Goal: Task Accomplishment & Management: Complete application form

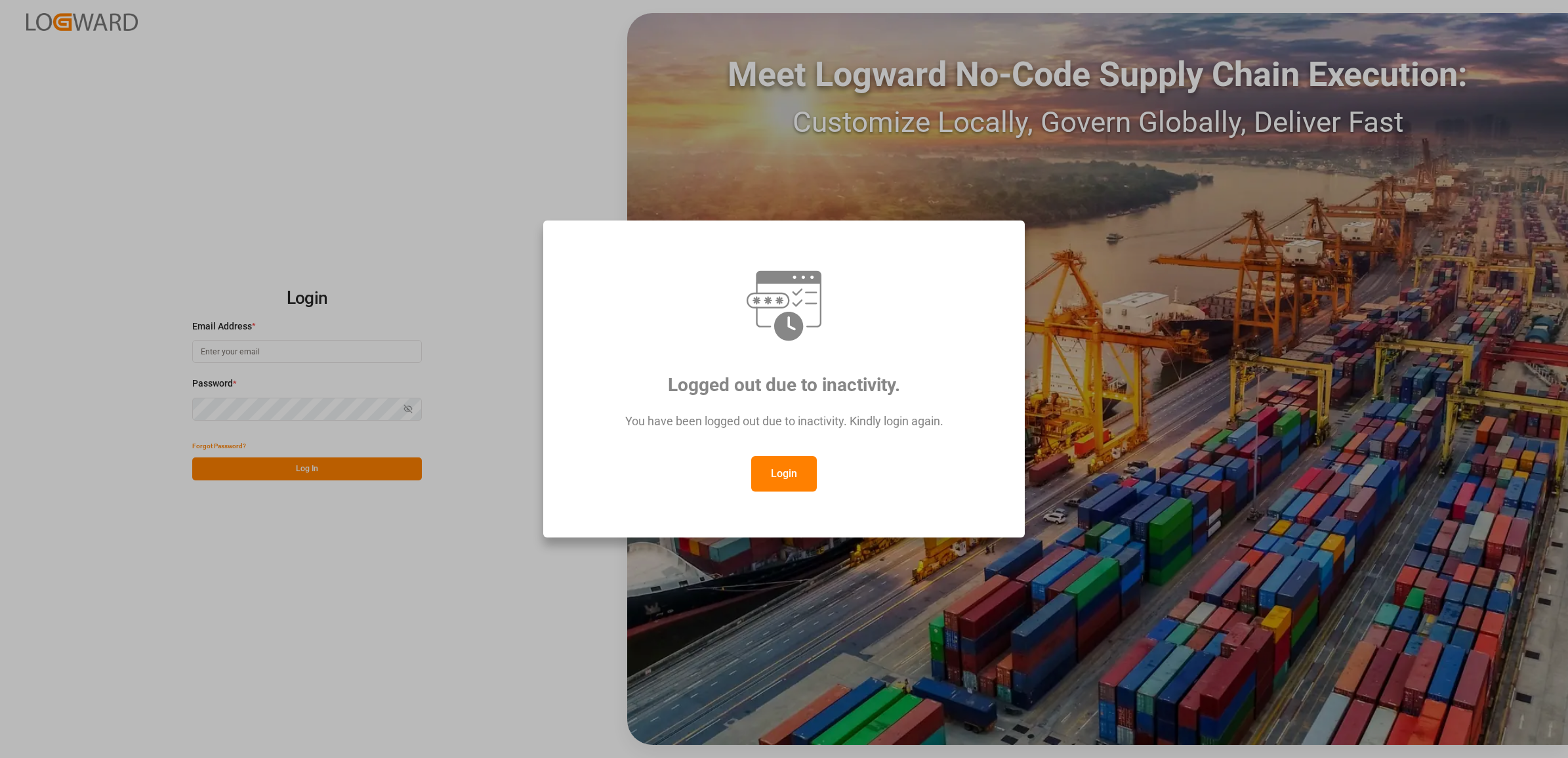
drag, startPoint x: 773, startPoint y: 475, endPoint x: 725, endPoint y: 469, distance: 48.4
click at [773, 474] on button "Login" at bounding box center [784, 473] width 66 height 35
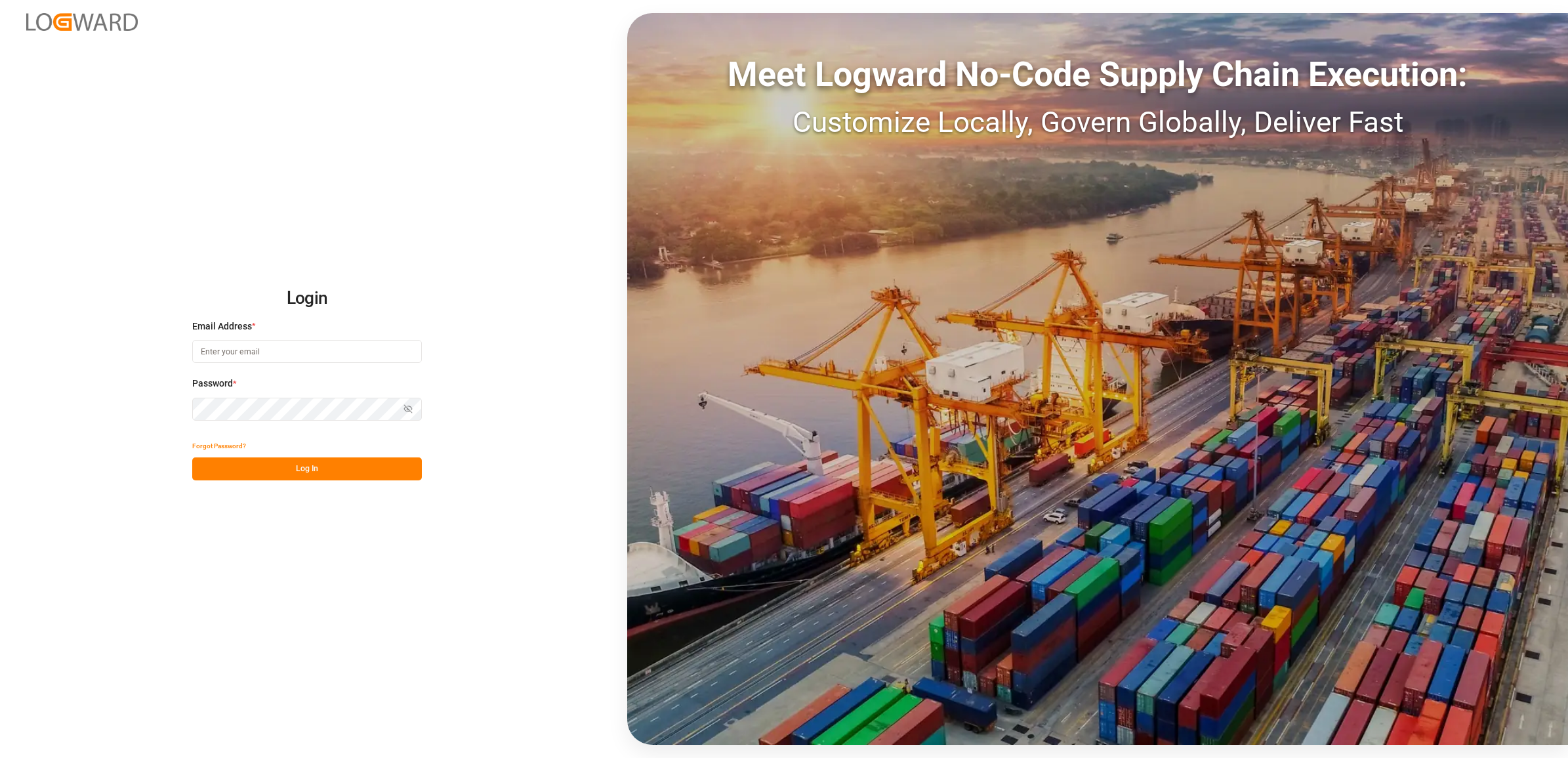
click at [257, 350] on input at bounding box center [307, 352] width 230 height 23
type input "jennifer.shi@jamindustries.com"
click at [175, 401] on div "Login Email Address * jennifer.shi@jamindustries.com Password * Show password F…" at bounding box center [784, 379] width 1568 height 758
click at [300, 460] on button "Log In" at bounding box center [307, 469] width 230 height 23
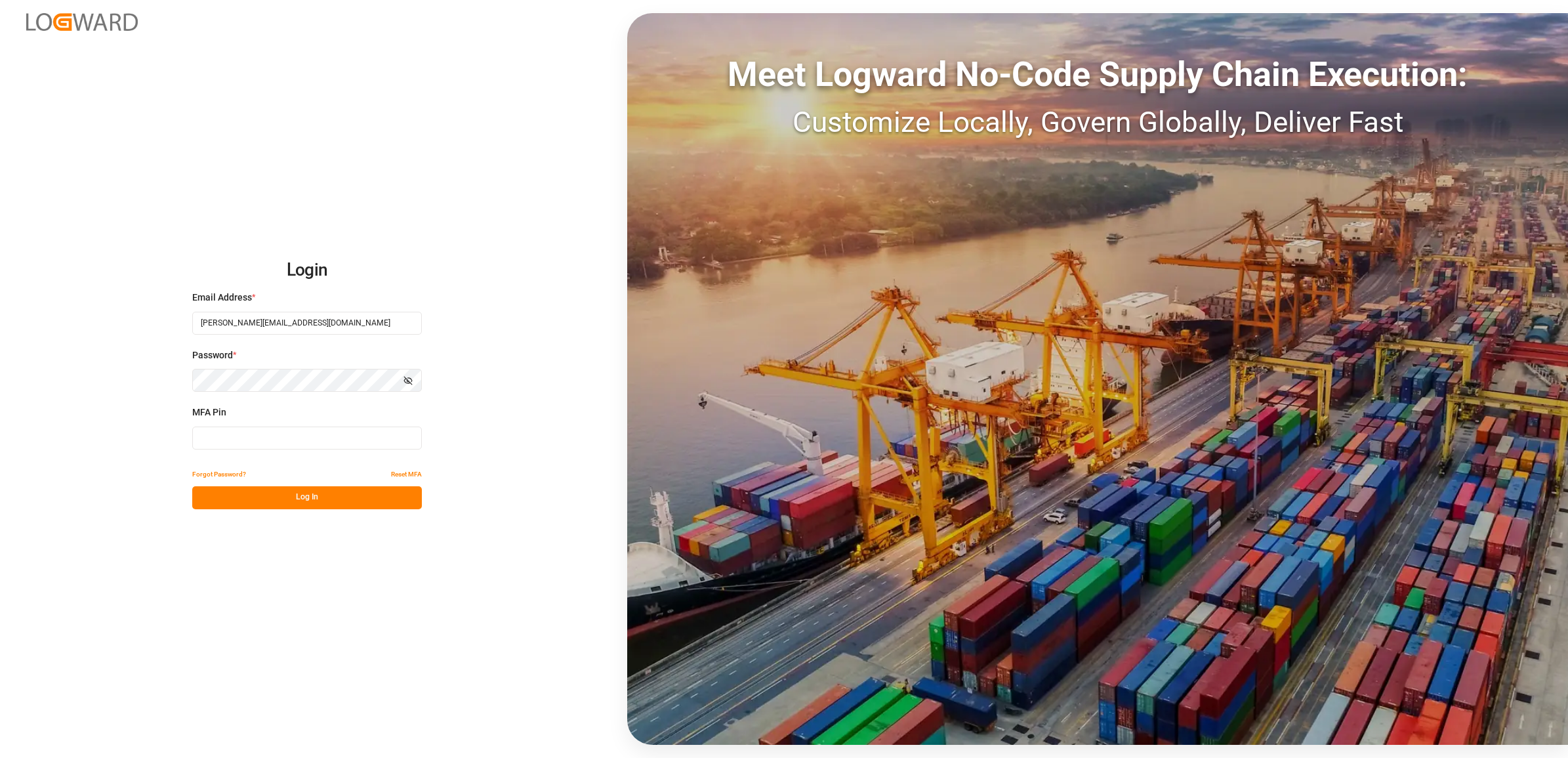
click at [237, 435] on input at bounding box center [307, 438] width 230 height 23
type input "583716"
click at [269, 502] on button "Log In" at bounding box center [307, 498] width 230 height 23
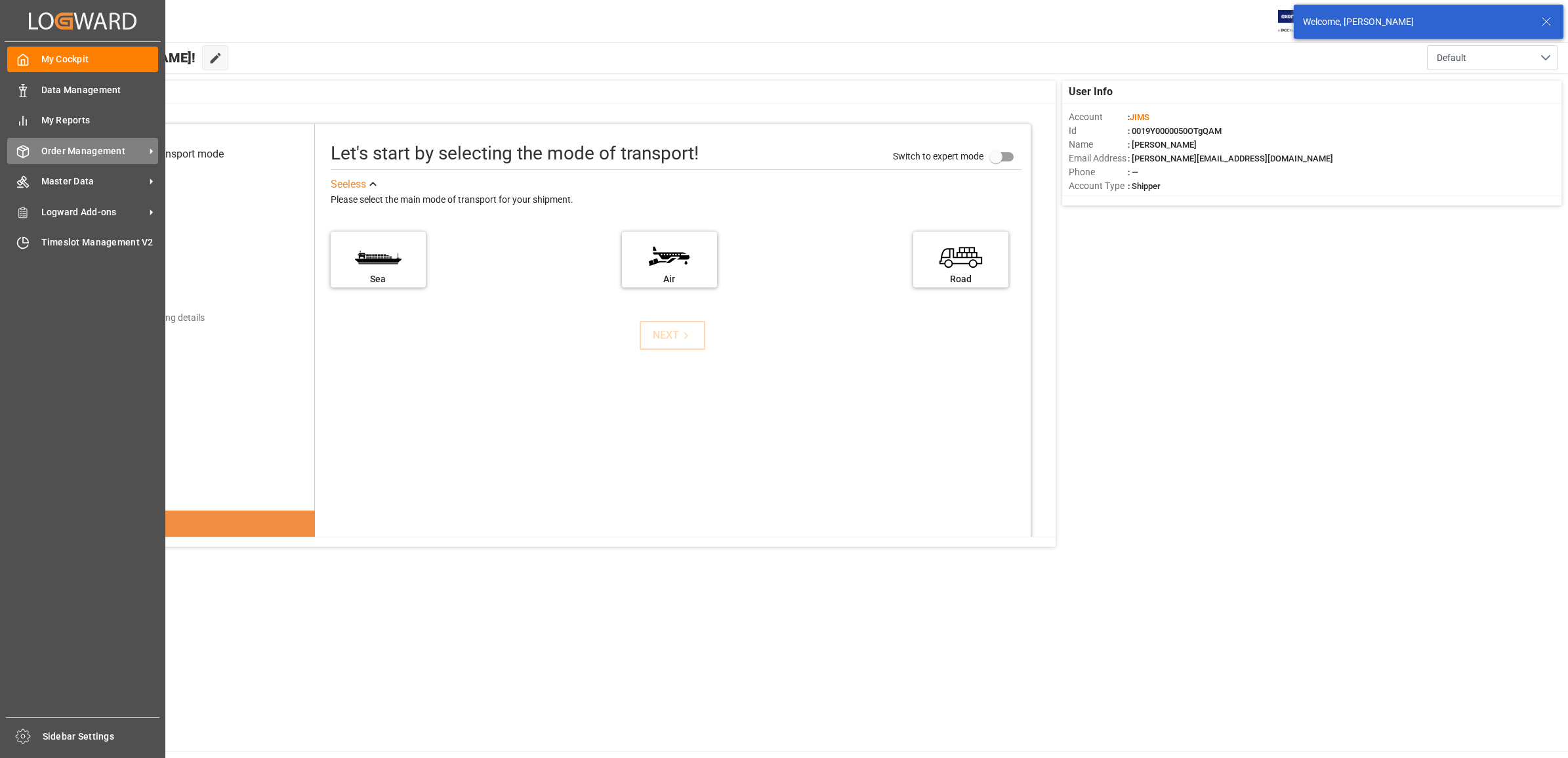
click at [69, 148] on span "Order Management" at bounding box center [92, 151] width 104 height 13
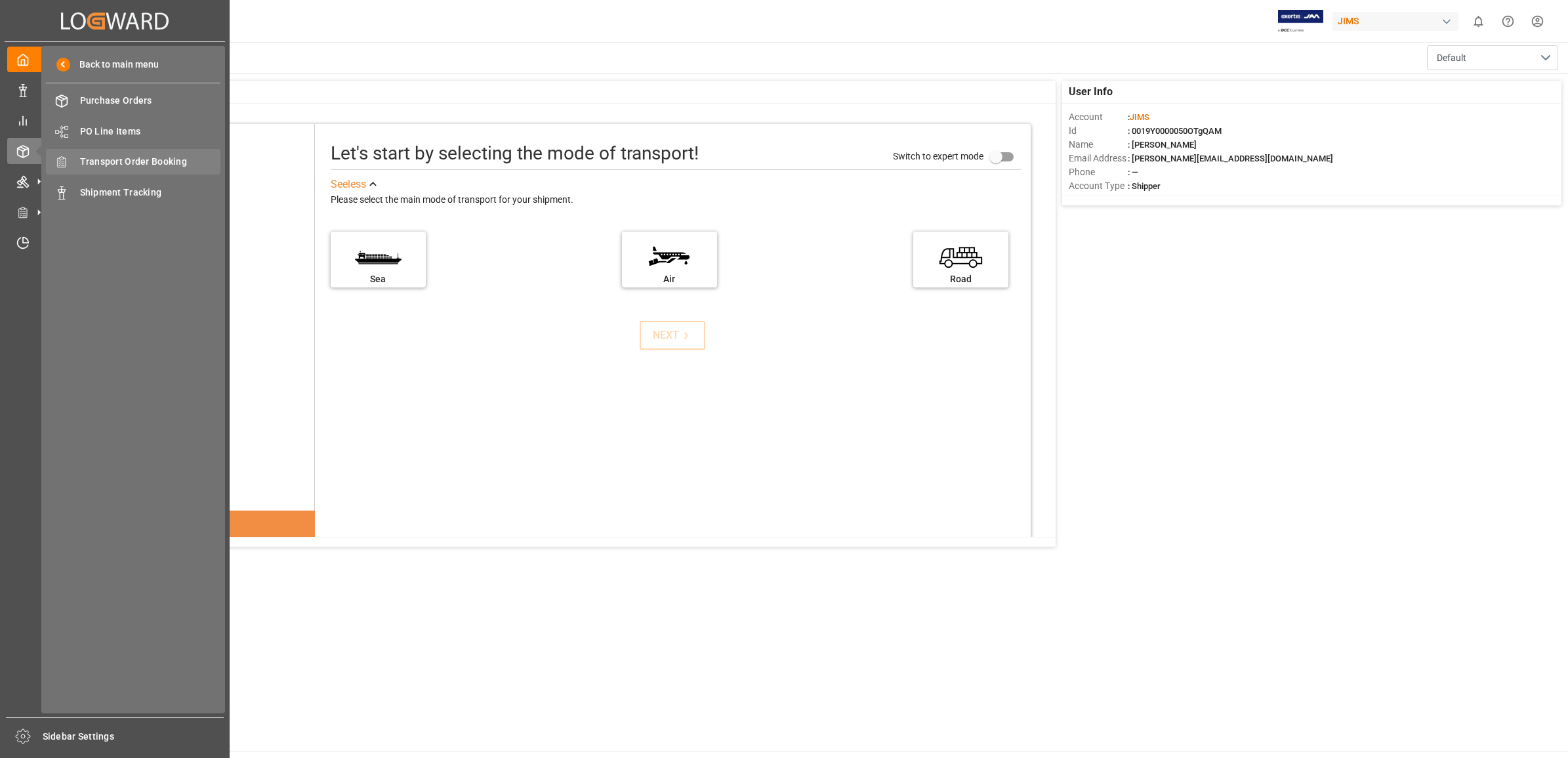
click at [112, 164] on span "Transport Order Booking" at bounding box center [151, 161] width 141 height 13
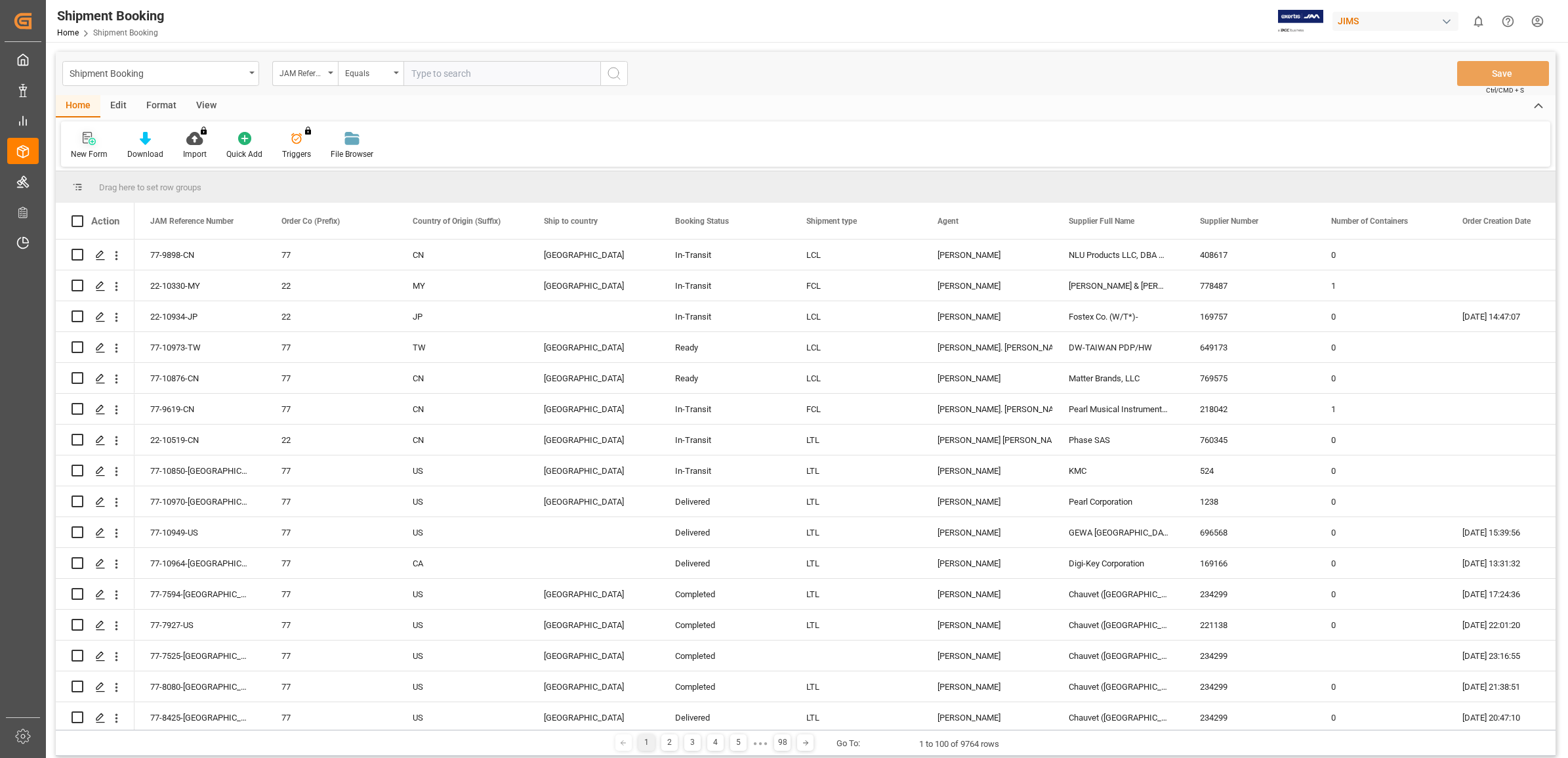
click at [84, 138] on icon at bounding box center [88, 137] width 10 height 11
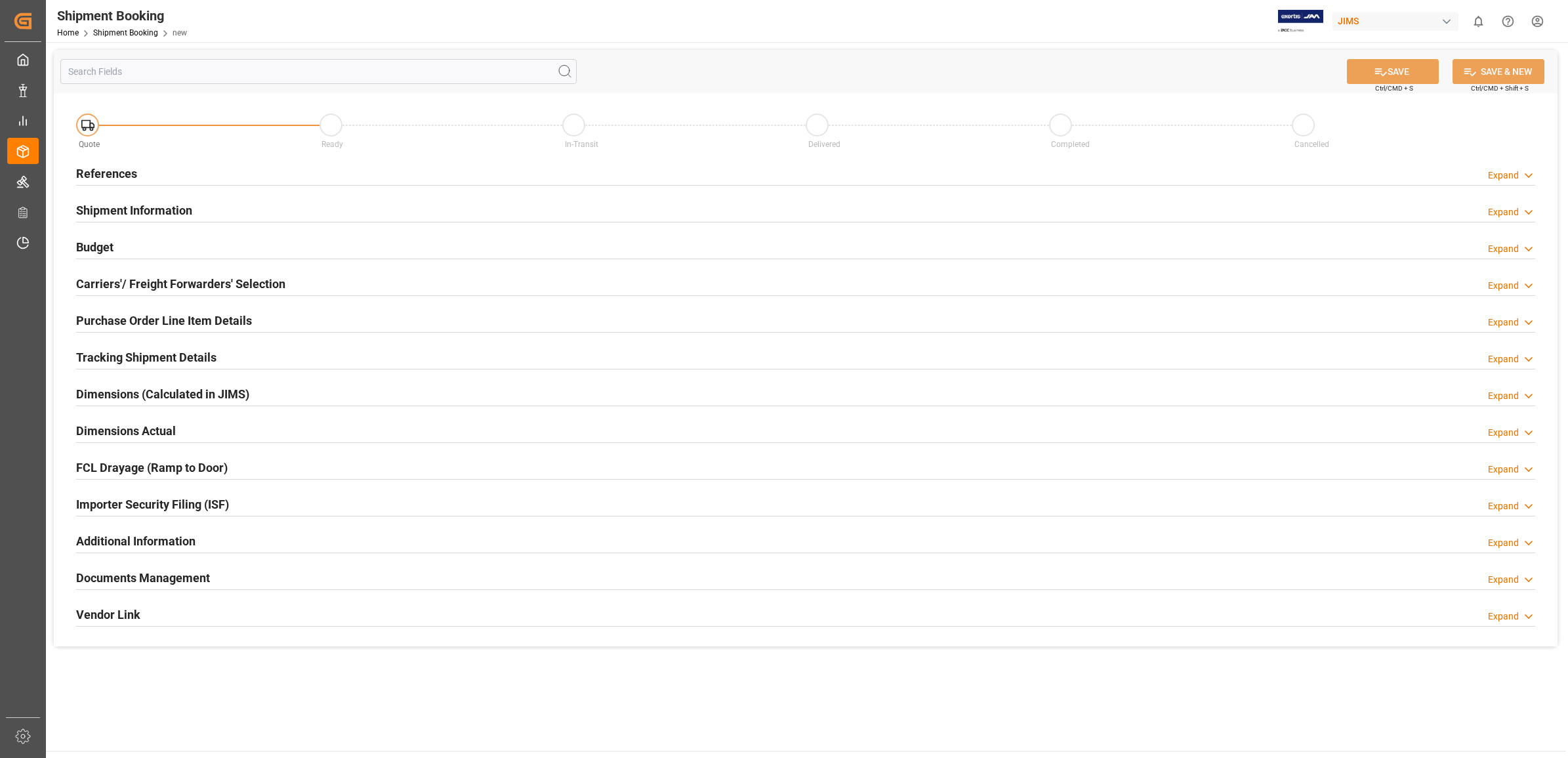
click at [106, 169] on h2 "References" at bounding box center [107, 174] width 61 height 18
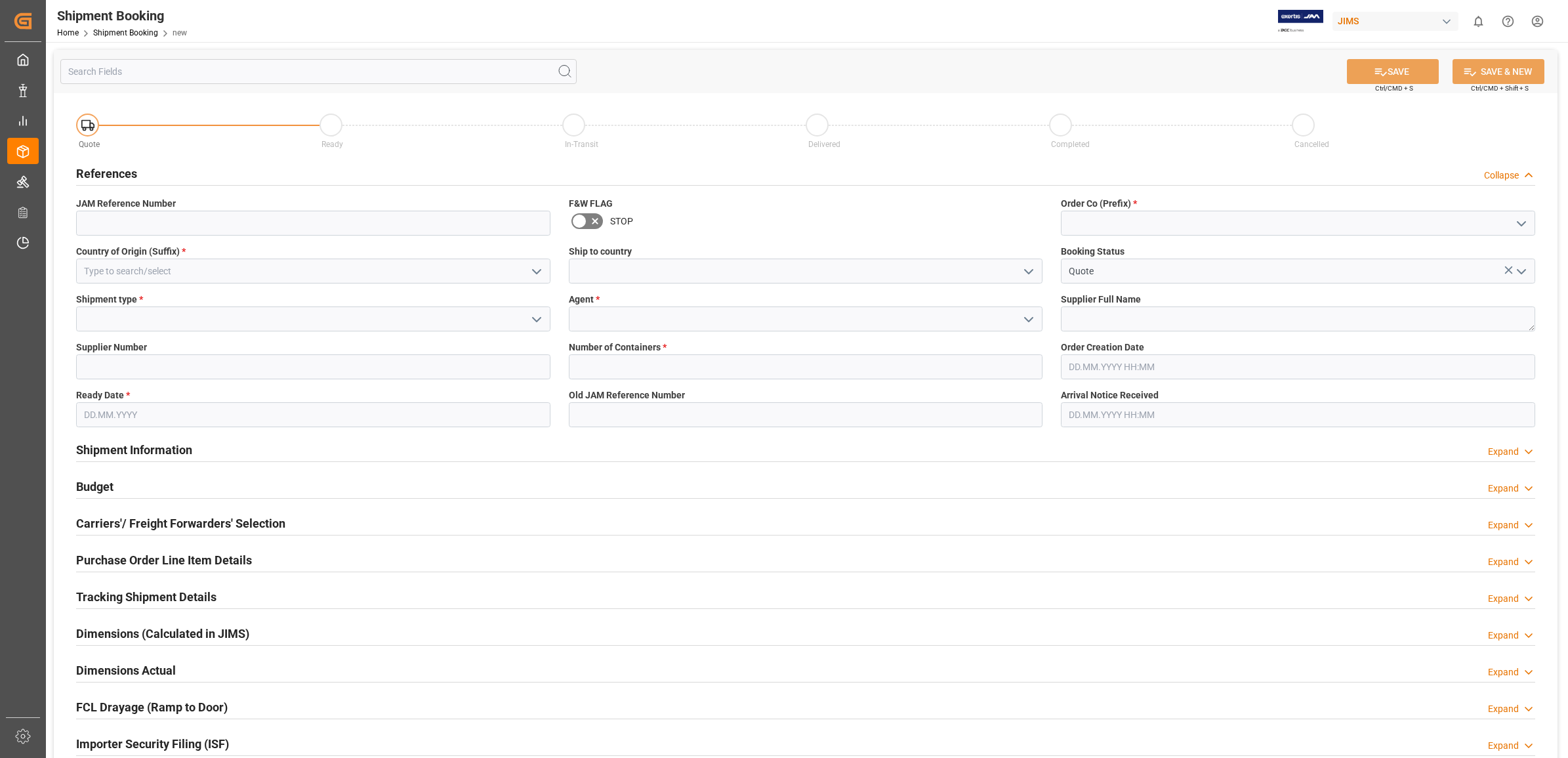
click at [1522, 222] on icon "open menu" at bounding box center [1521, 223] width 16 height 16
click at [1130, 283] on div "77" at bounding box center [1298, 281] width 473 height 30
type input "77"
click at [959, 313] on input at bounding box center [806, 318] width 475 height 25
click at [1026, 318] on polyline "open menu" at bounding box center [1028, 319] width 8 height 4
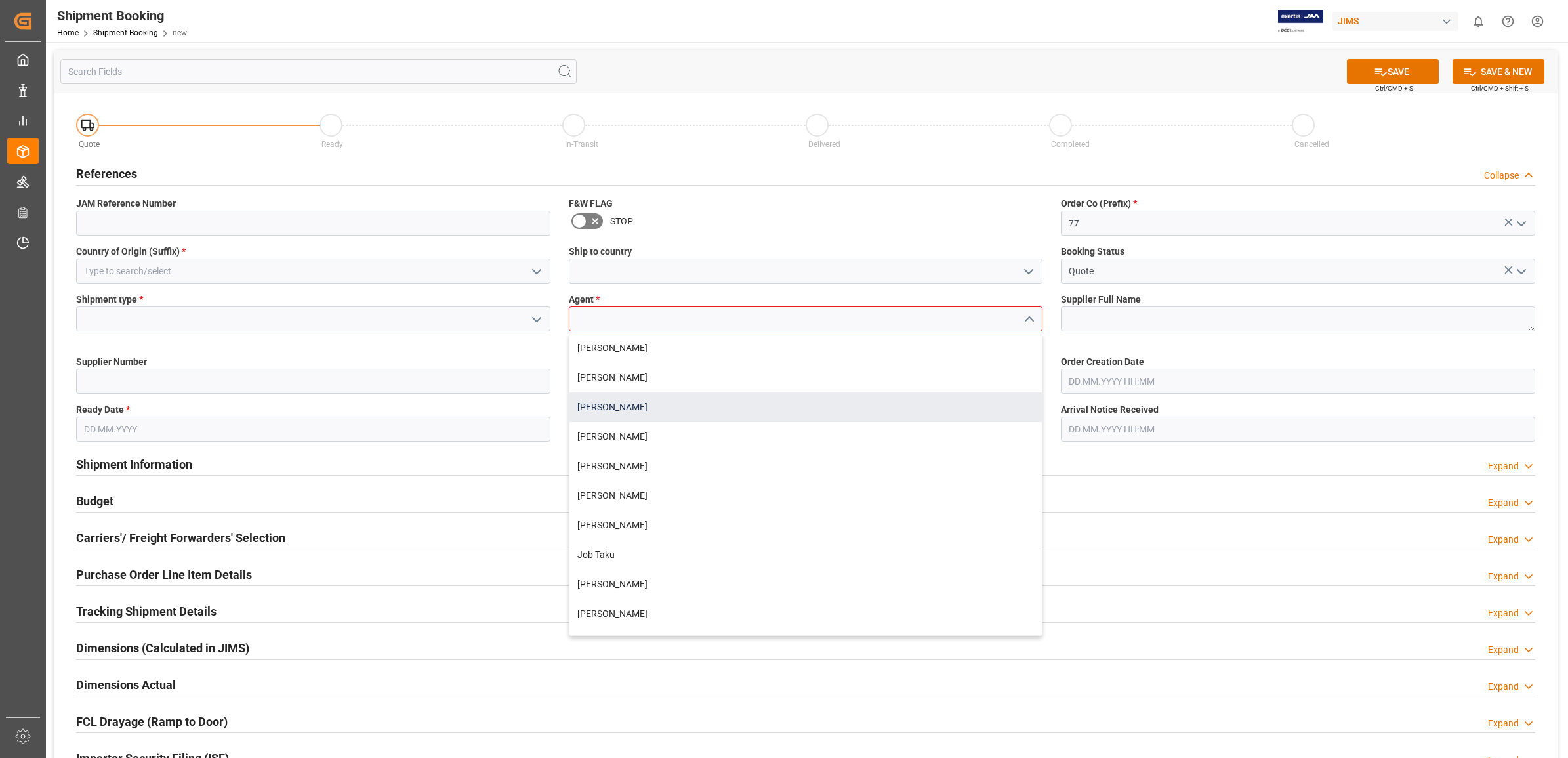
scroll to position [164, 0]
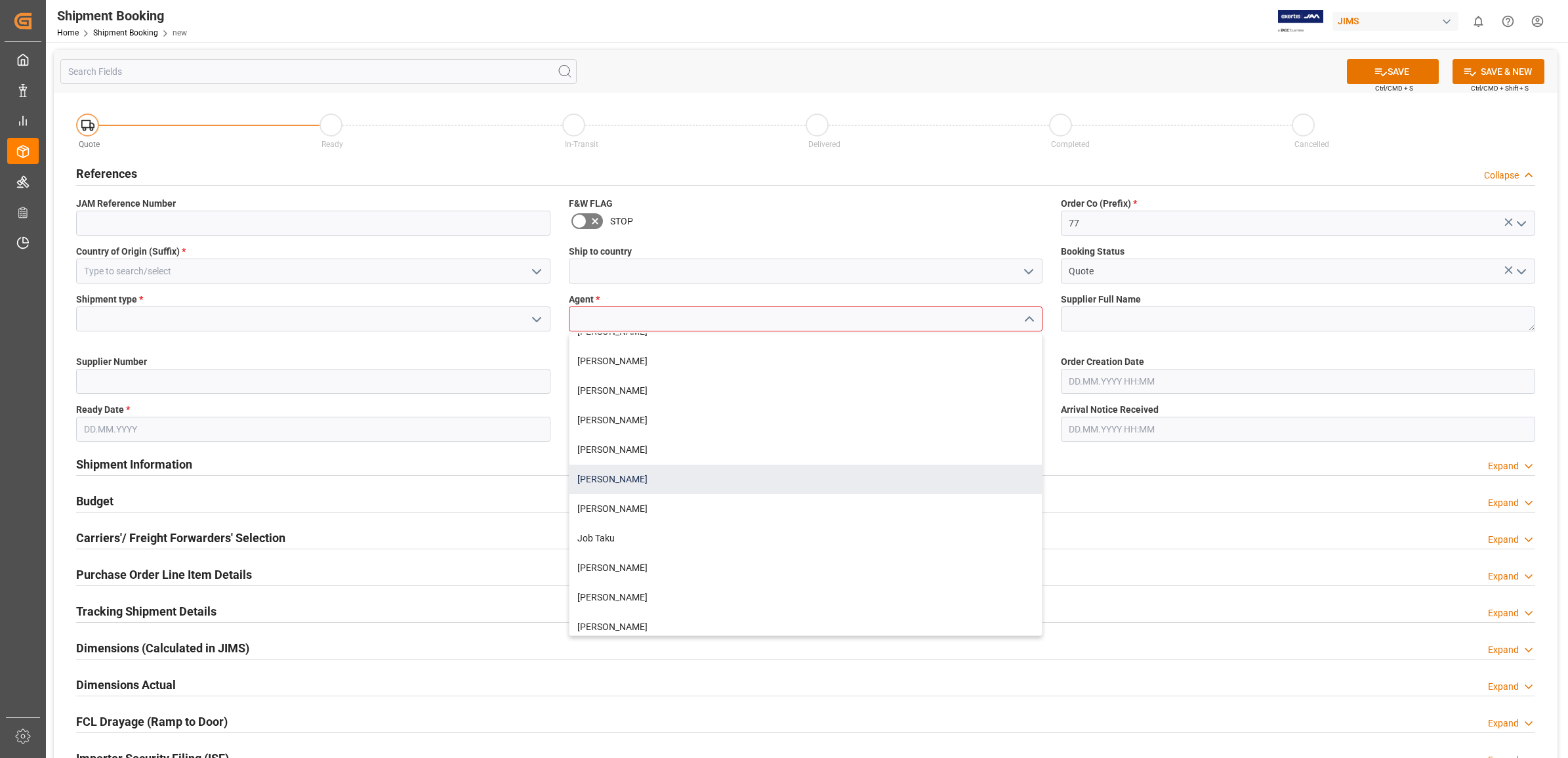
drag, startPoint x: 648, startPoint y: 477, endPoint x: 588, endPoint y: 475, distance: 60.0
click at [647, 477] on div "[PERSON_NAME]" at bounding box center [805, 479] width 473 height 30
type input "[PERSON_NAME]"
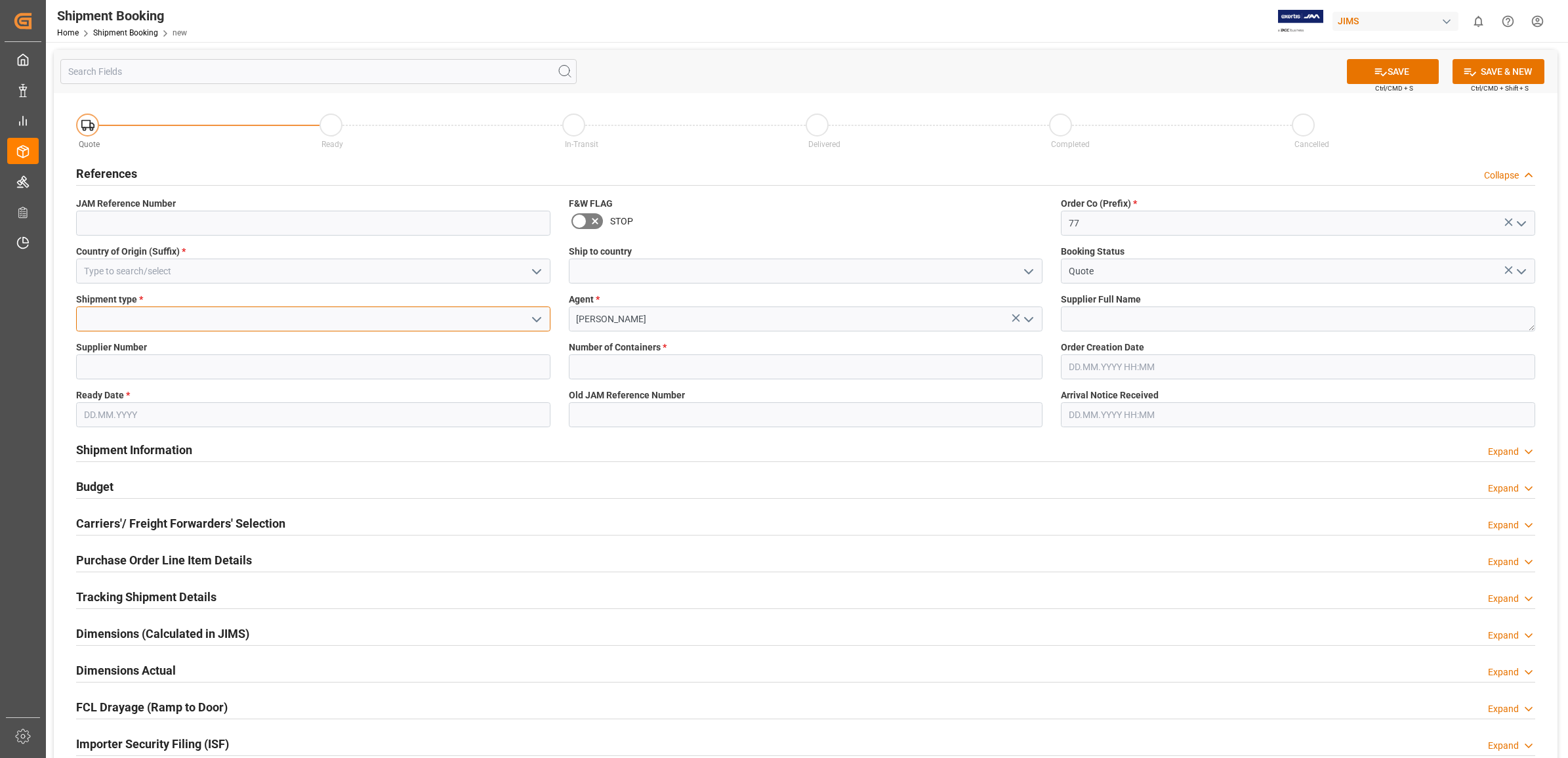
click at [342, 317] on input at bounding box center [314, 318] width 475 height 25
click at [536, 317] on icon "open menu" at bounding box center [537, 319] width 16 height 16
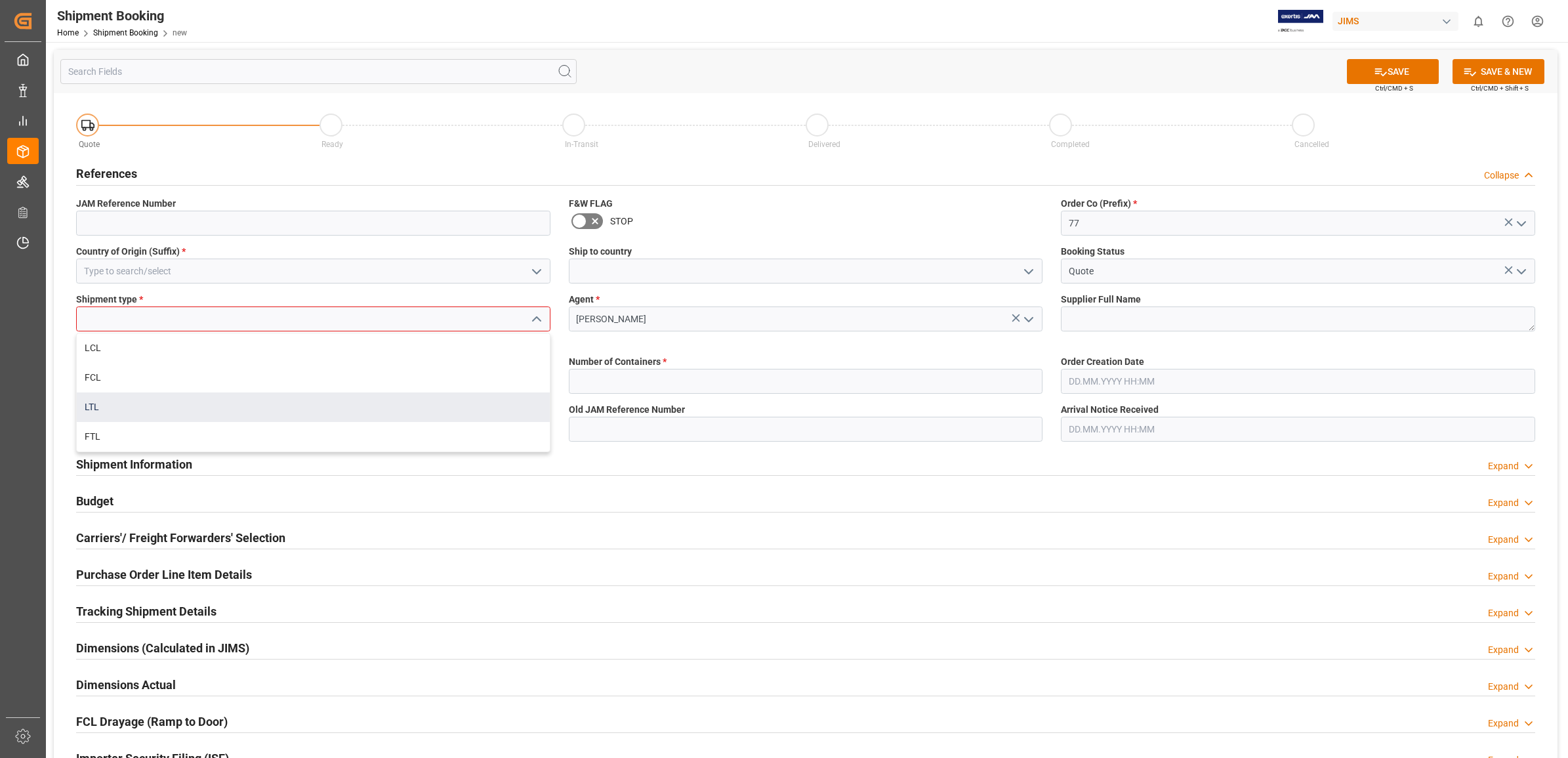
click at [130, 409] on div "LTL" at bounding box center [314, 407] width 473 height 30
type input "LTL"
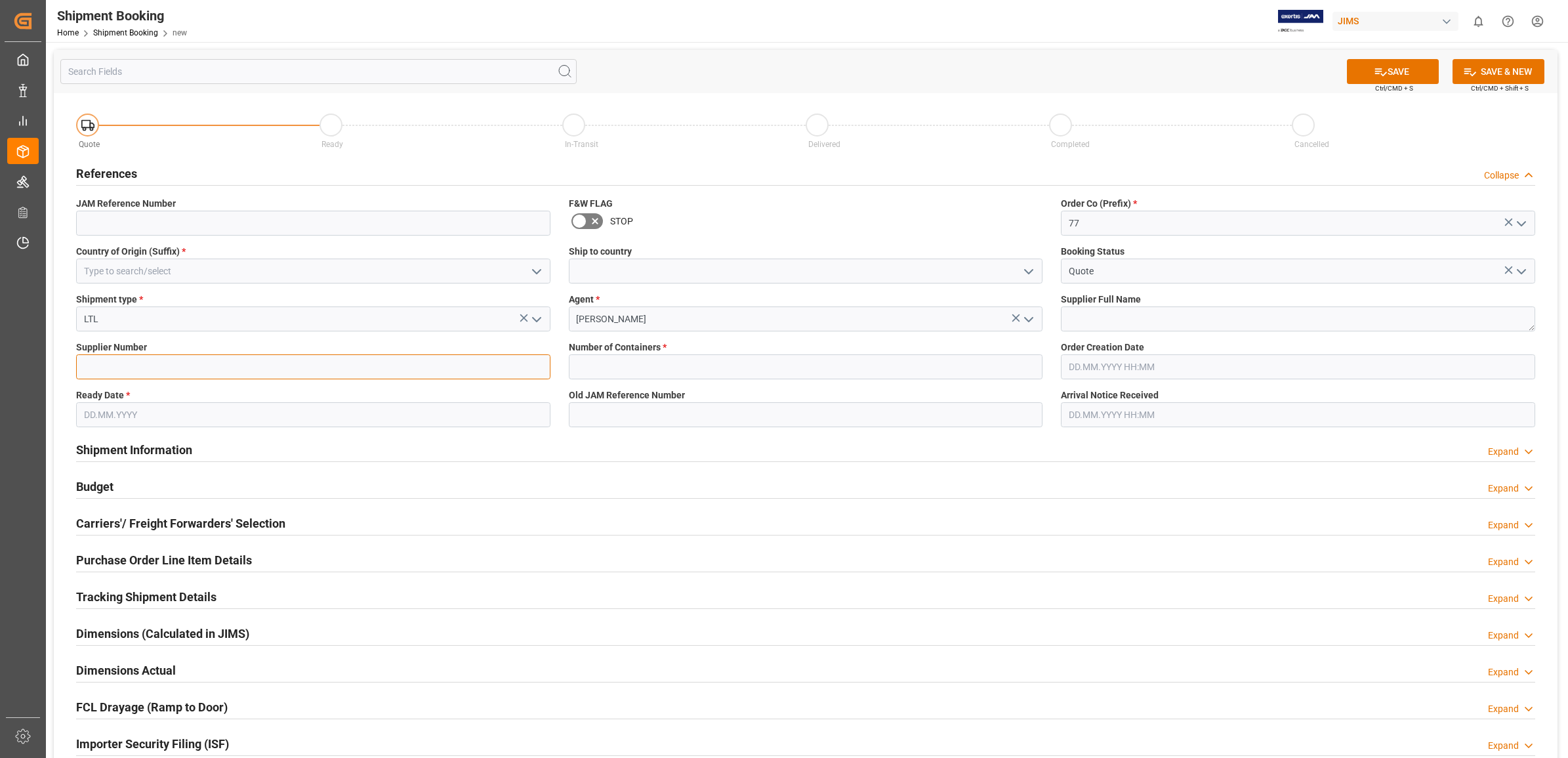
click at [234, 369] on input at bounding box center [314, 367] width 475 height 25
type input "217230"
click at [569, 489] on div "Budget Expand" at bounding box center [805, 485] width 1459 height 25
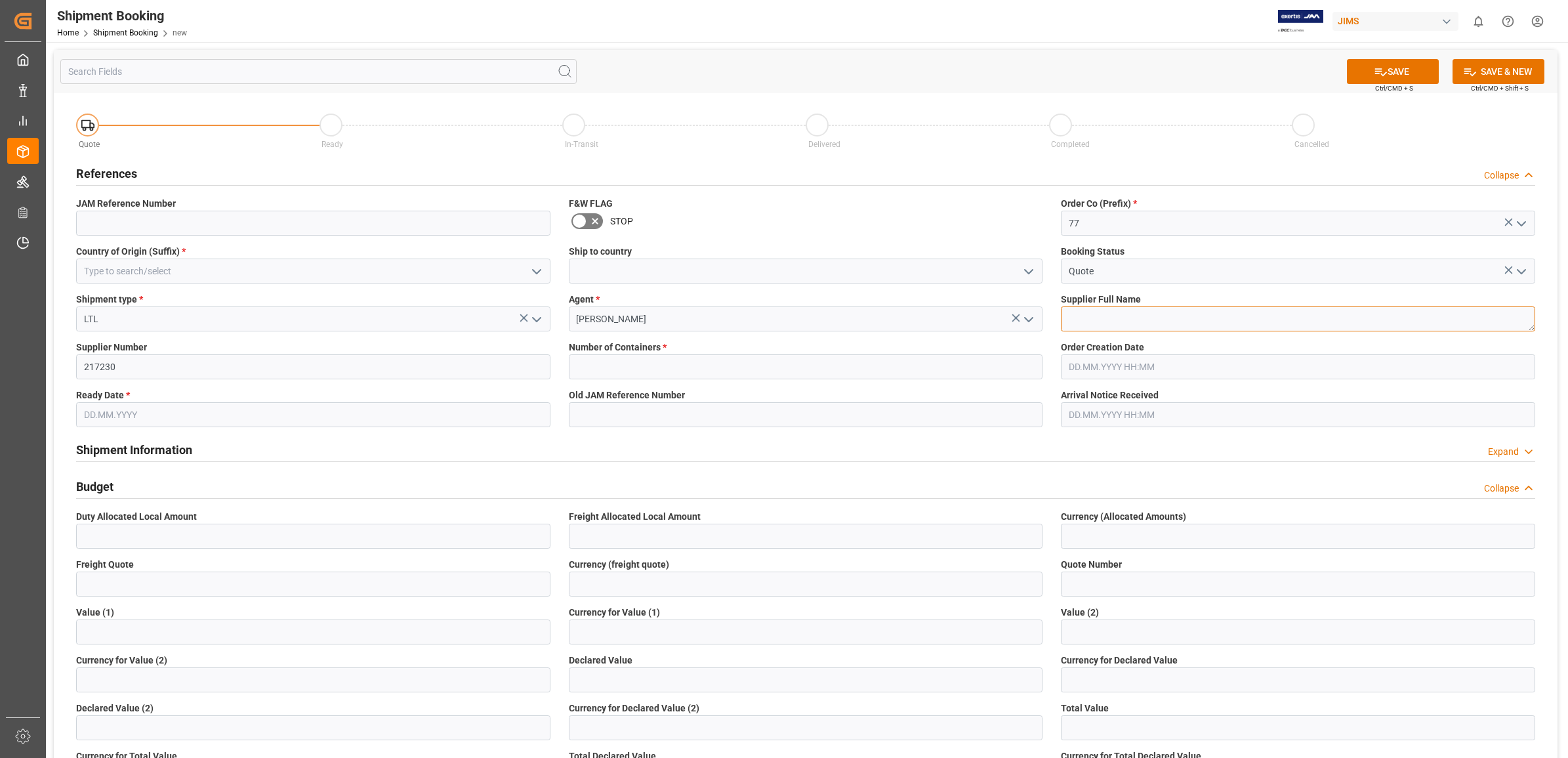
click at [1097, 317] on textarea at bounding box center [1298, 318] width 475 height 25
type textarea "Nord/Clavia"
click at [869, 397] on label "Old JAM Reference Number" at bounding box center [806, 395] width 475 height 13
drag, startPoint x: 782, startPoint y: 369, endPoint x: 865, endPoint y: 371, distance: 83.0
click at [782, 369] on input "text" at bounding box center [806, 367] width 475 height 25
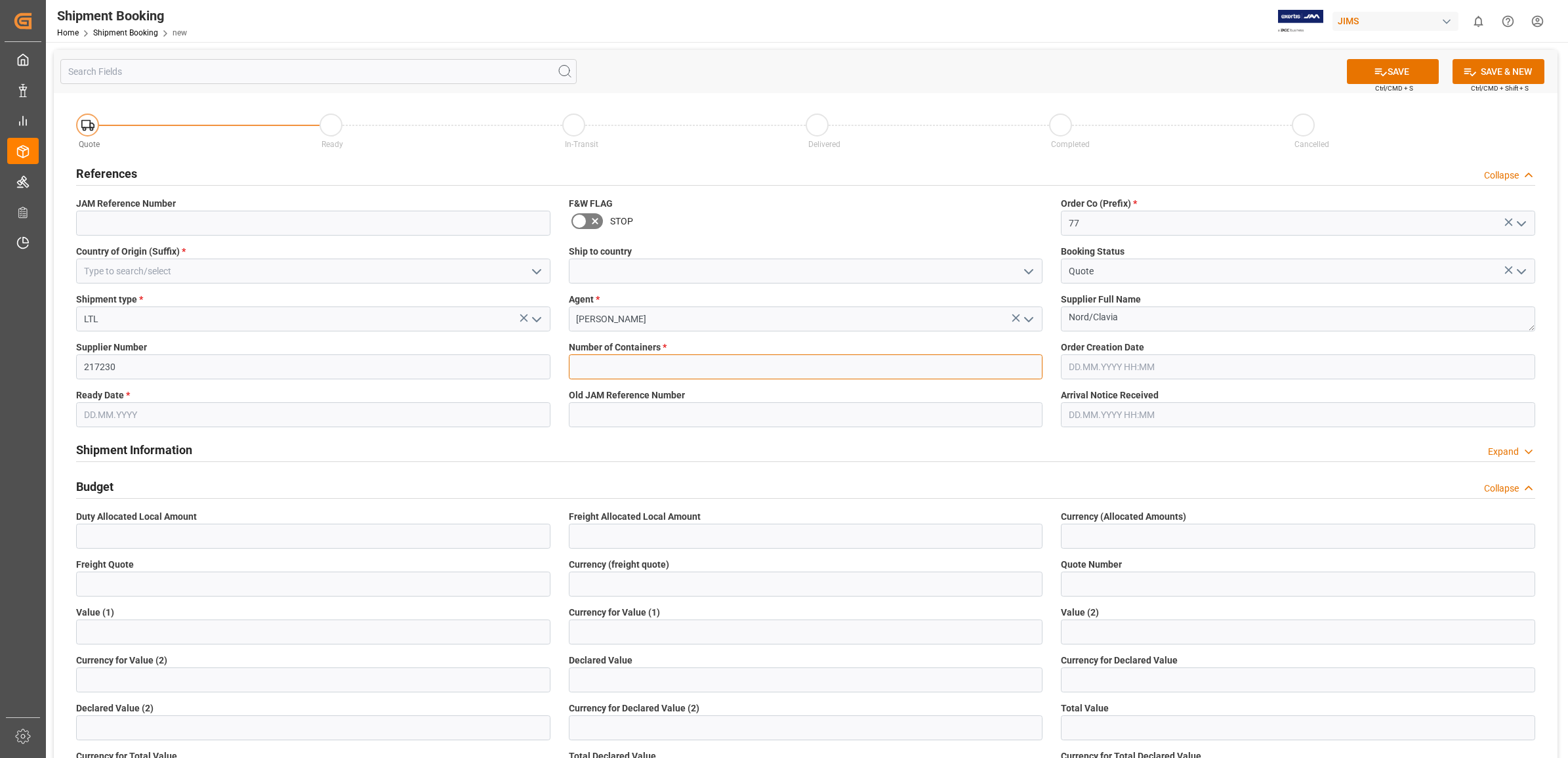
type input "0"
type input "77-10570-GB"
type input "US"
click at [281, 412] on input "05.09.2025" at bounding box center [314, 415] width 475 height 25
click at [117, 521] on span "9" at bounding box center [119, 520] width 5 height 10
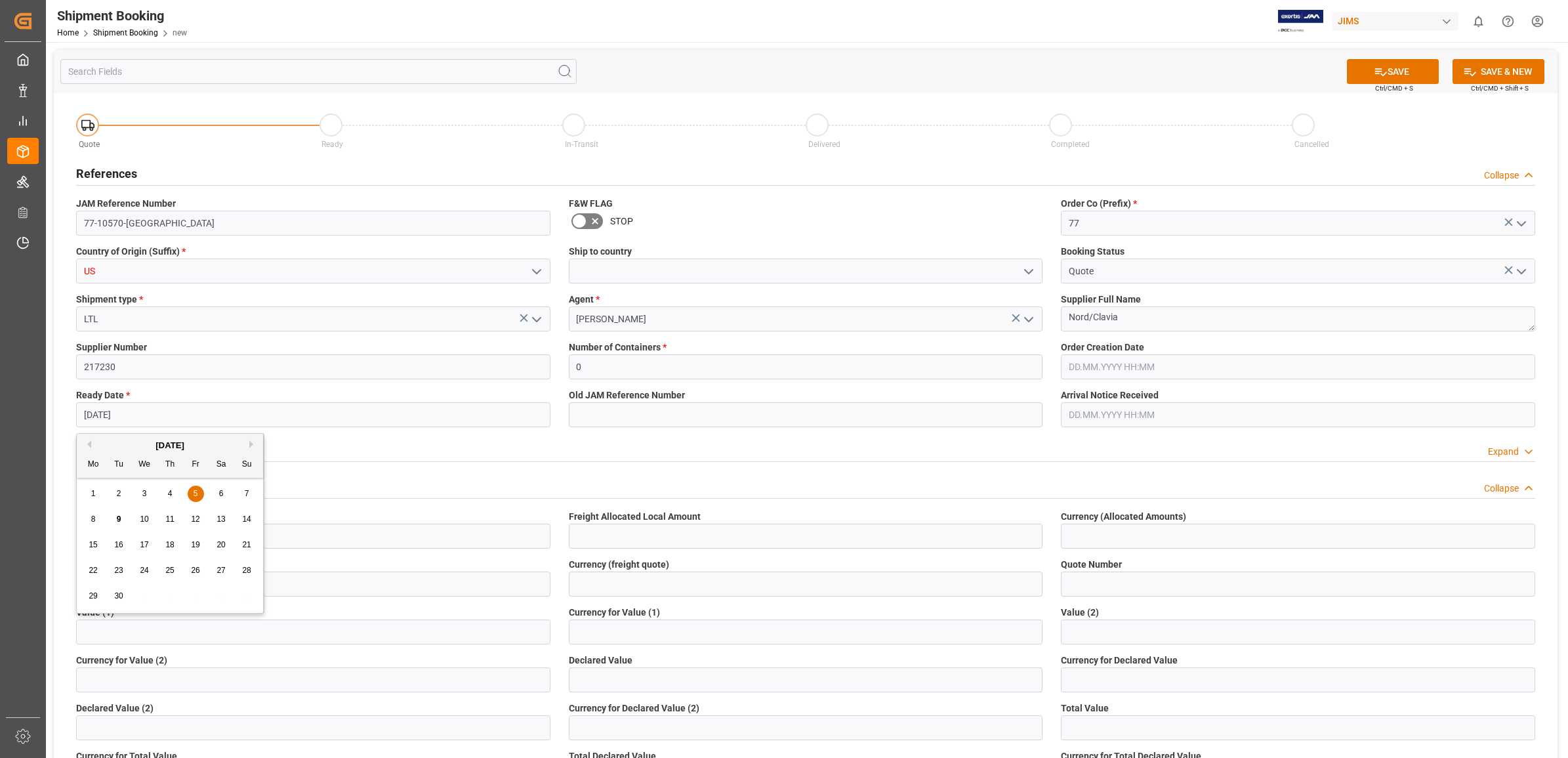
type input "[DATE]"
click at [529, 269] on icon "open menu" at bounding box center [537, 272] width 16 height 16
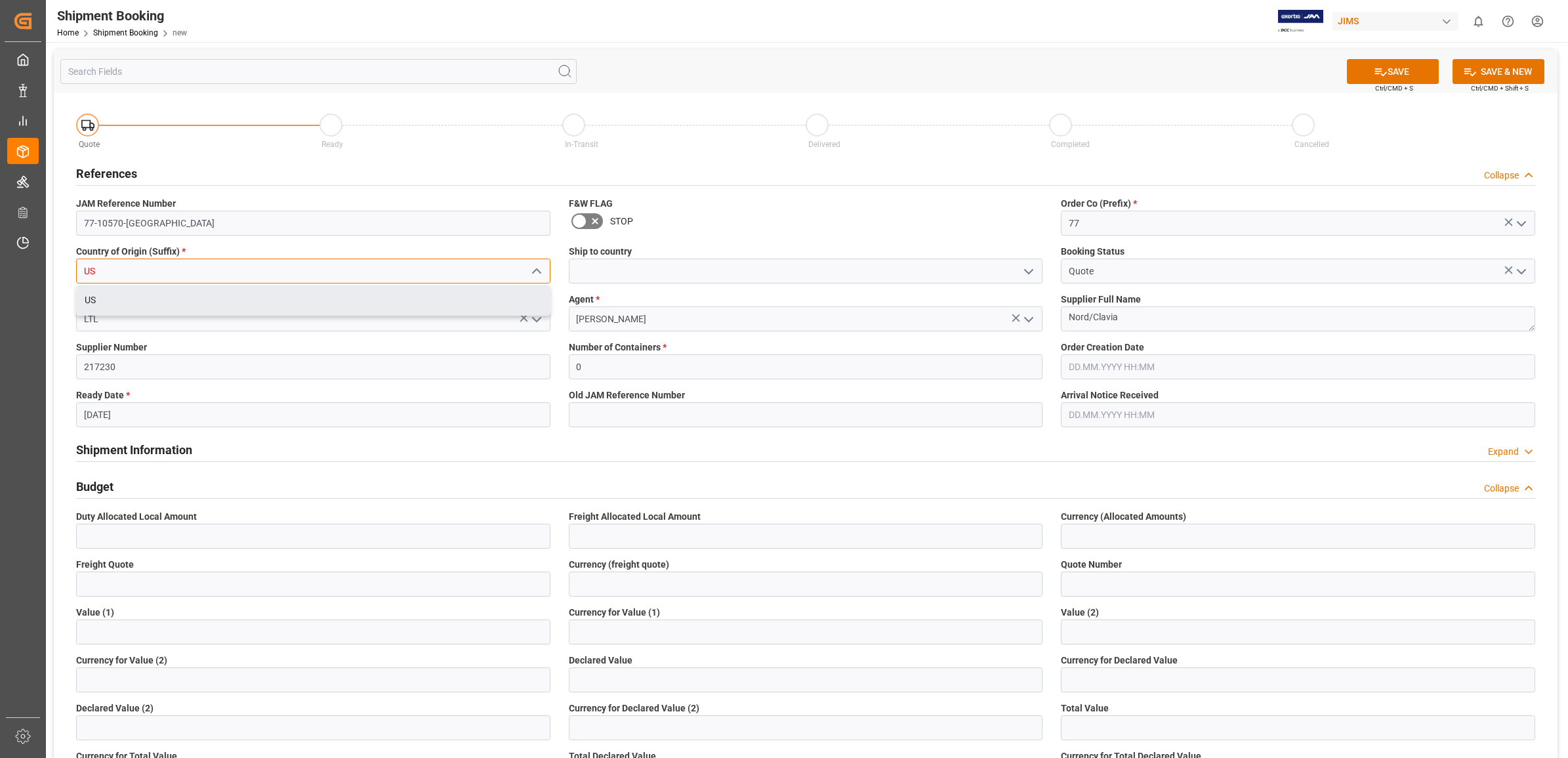
click at [178, 277] on input "US" at bounding box center [314, 271] width 475 height 25
drag, startPoint x: 143, startPoint y: 277, endPoint x: 63, endPoint y: 274, distance: 80.1
click at [63, 274] on div "Quote Ready In-Transit Delivered Completed Cancelled References Collapse JAM Re…" at bounding box center [805, 633] width 1504 height 1080
click at [149, 297] on div "SE" at bounding box center [314, 299] width 473 height 30
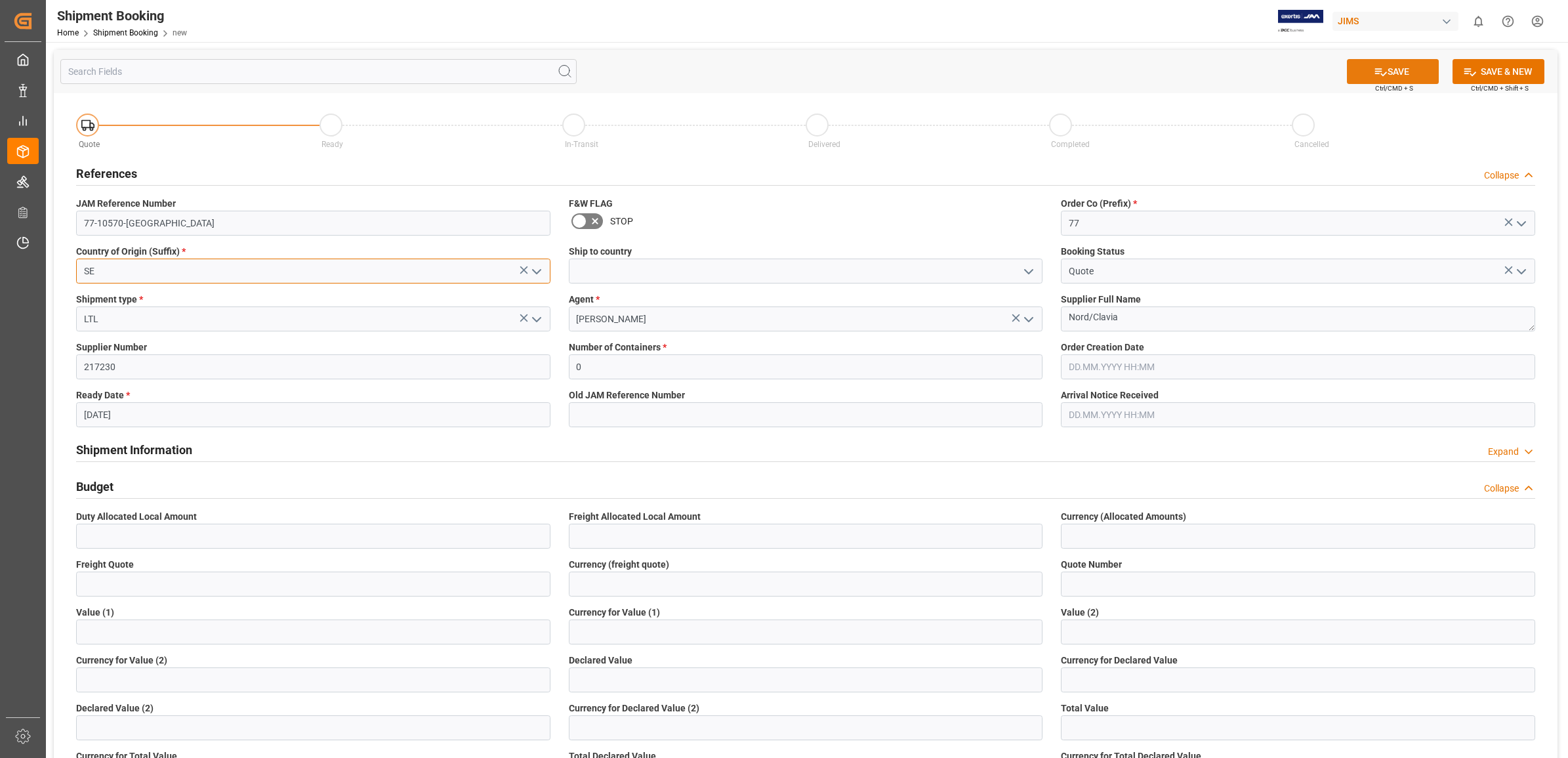
type input "SE"
click at [1391, 79] on button "SAVE" at bounding box center [1393, 72] width 92 height 25
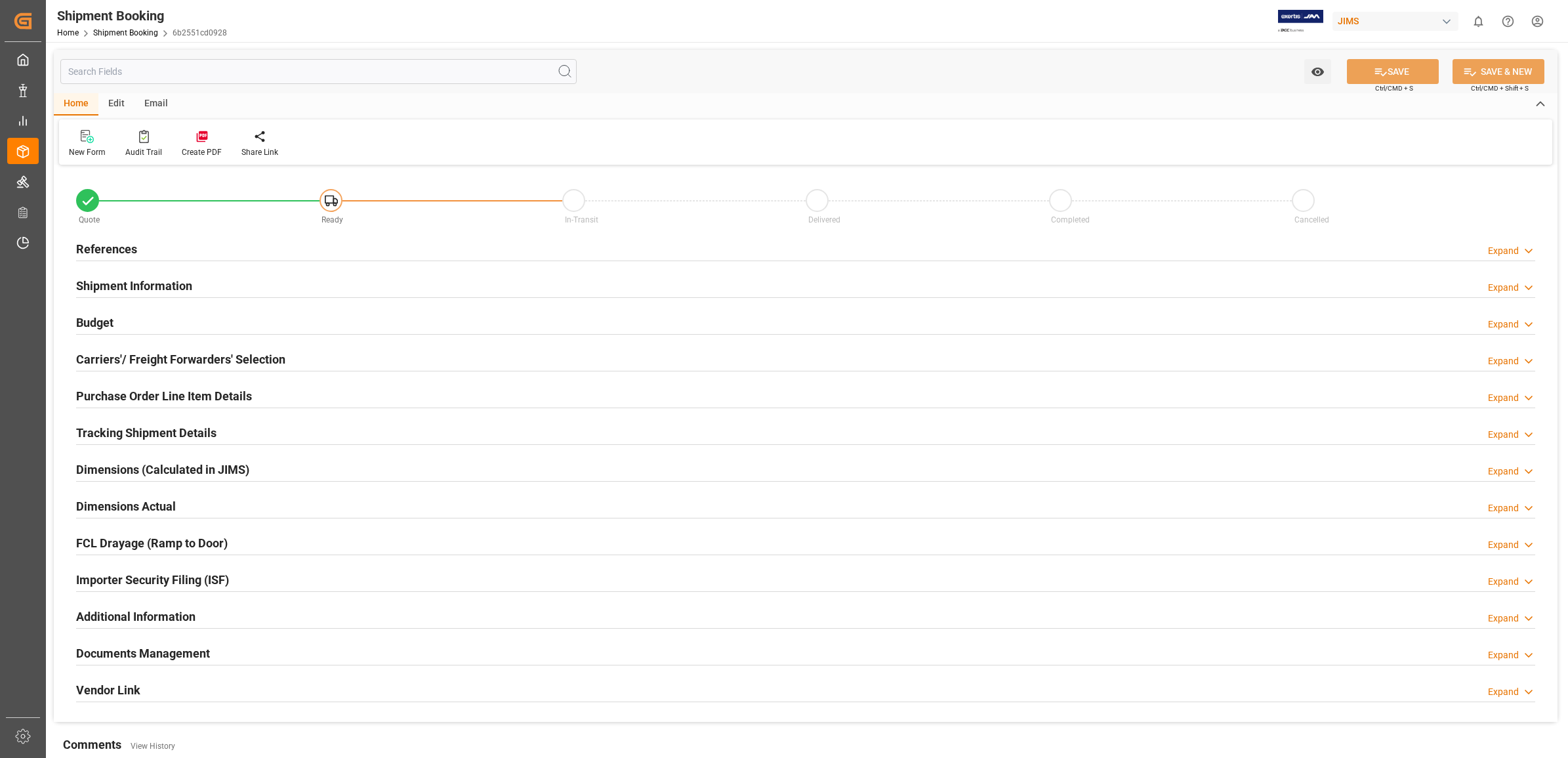
type input "0"
type input "[DATE]"
click at [106, 241] on h2 "References" at bounding box center [107, 249] width 61 height 18
